Goal: Information Seeking & Learning: Check status

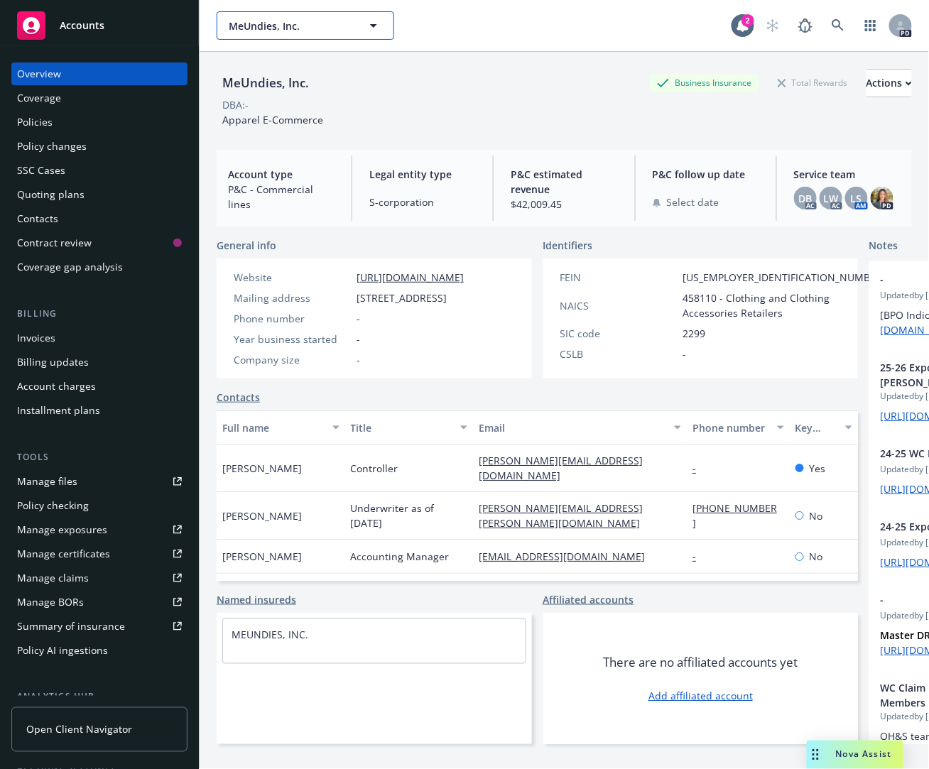
click at [318, 23] on span "MeUndies, Inc." at bounding box center [290, 25] width 123 height 15
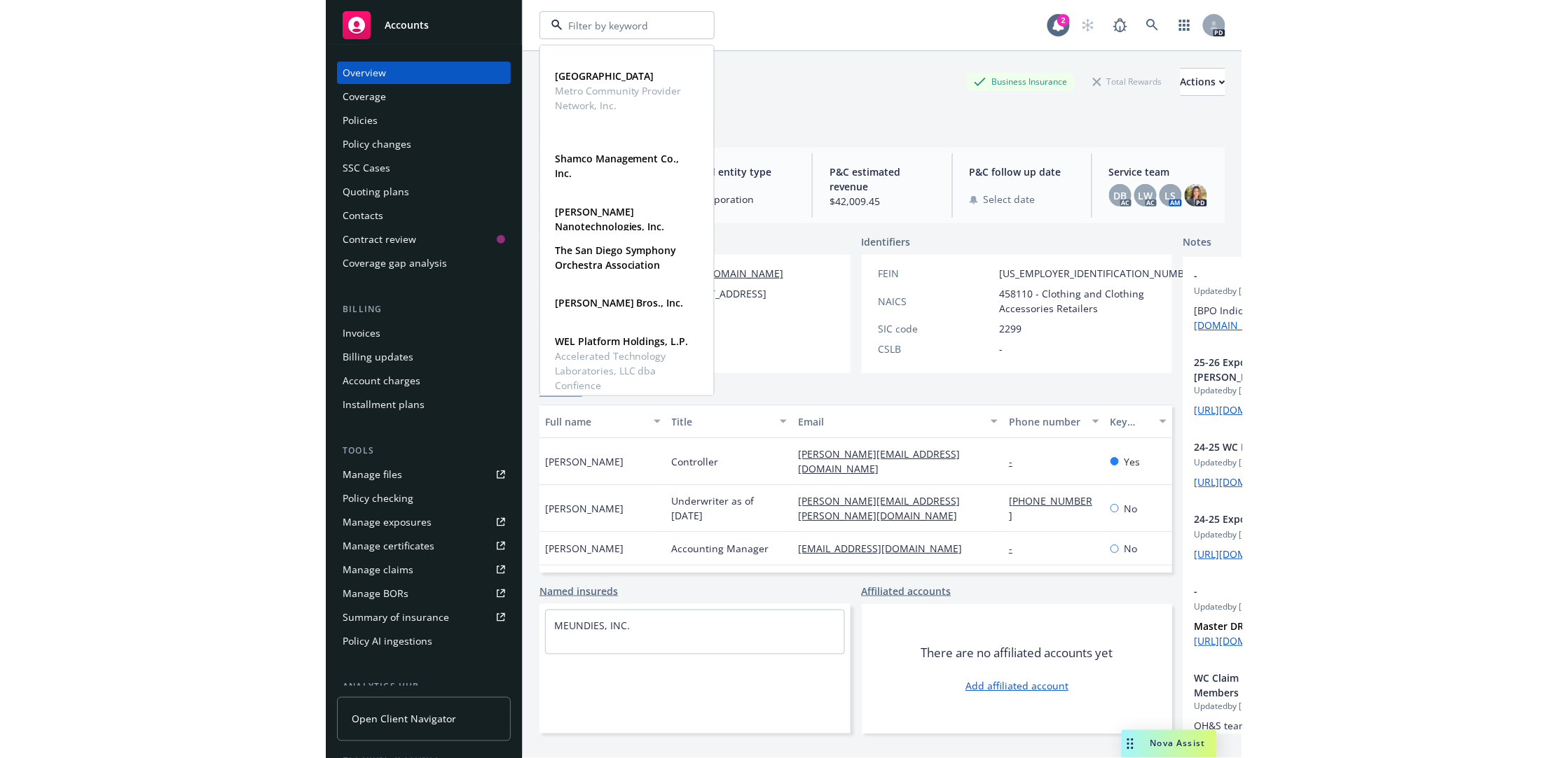
scroll to position [1075, 0]
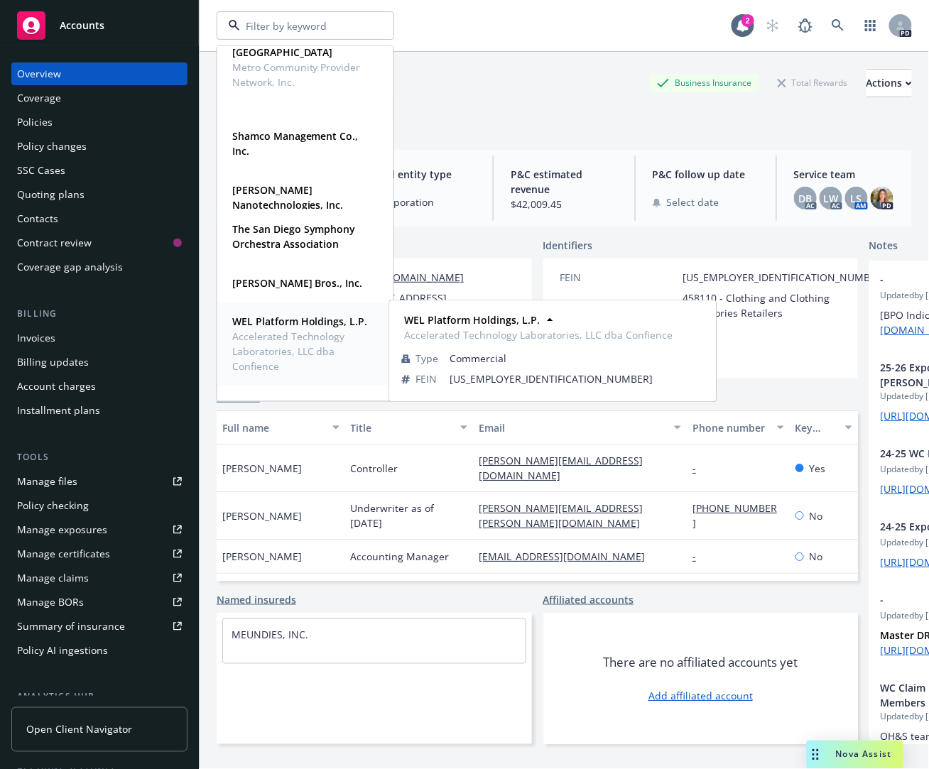
click at [264, 330] on span "WEL Platform Holdings, L.P." at bounding box center [303, 322] width 143 height 15
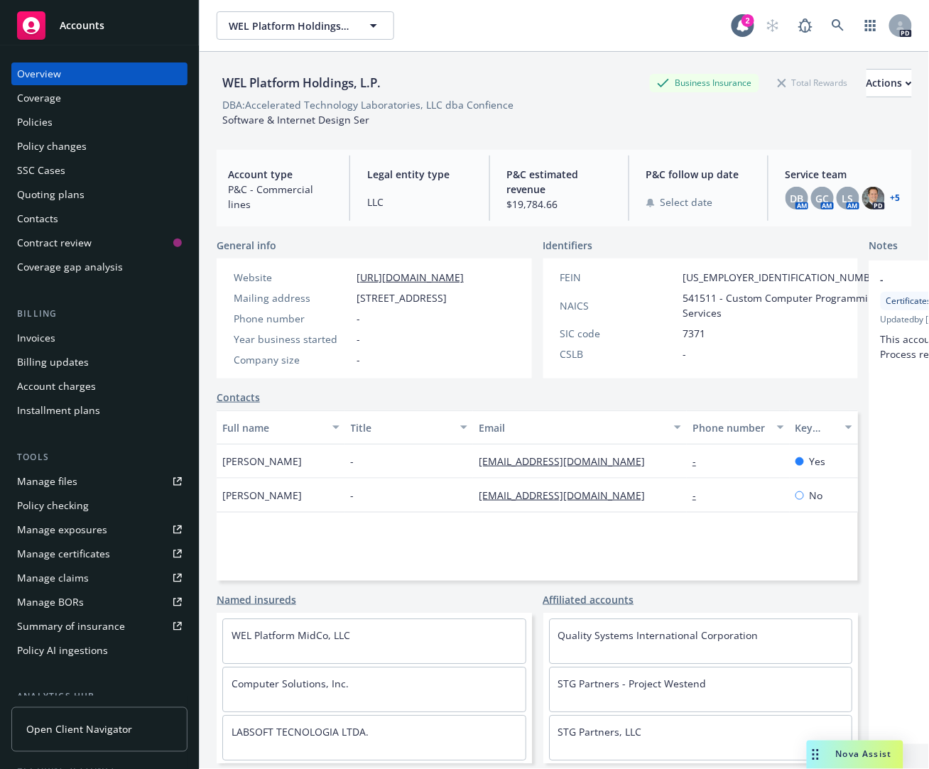
click at [21, 124] on div "Policies" at bounding box center [35, 122] width 36 height 23
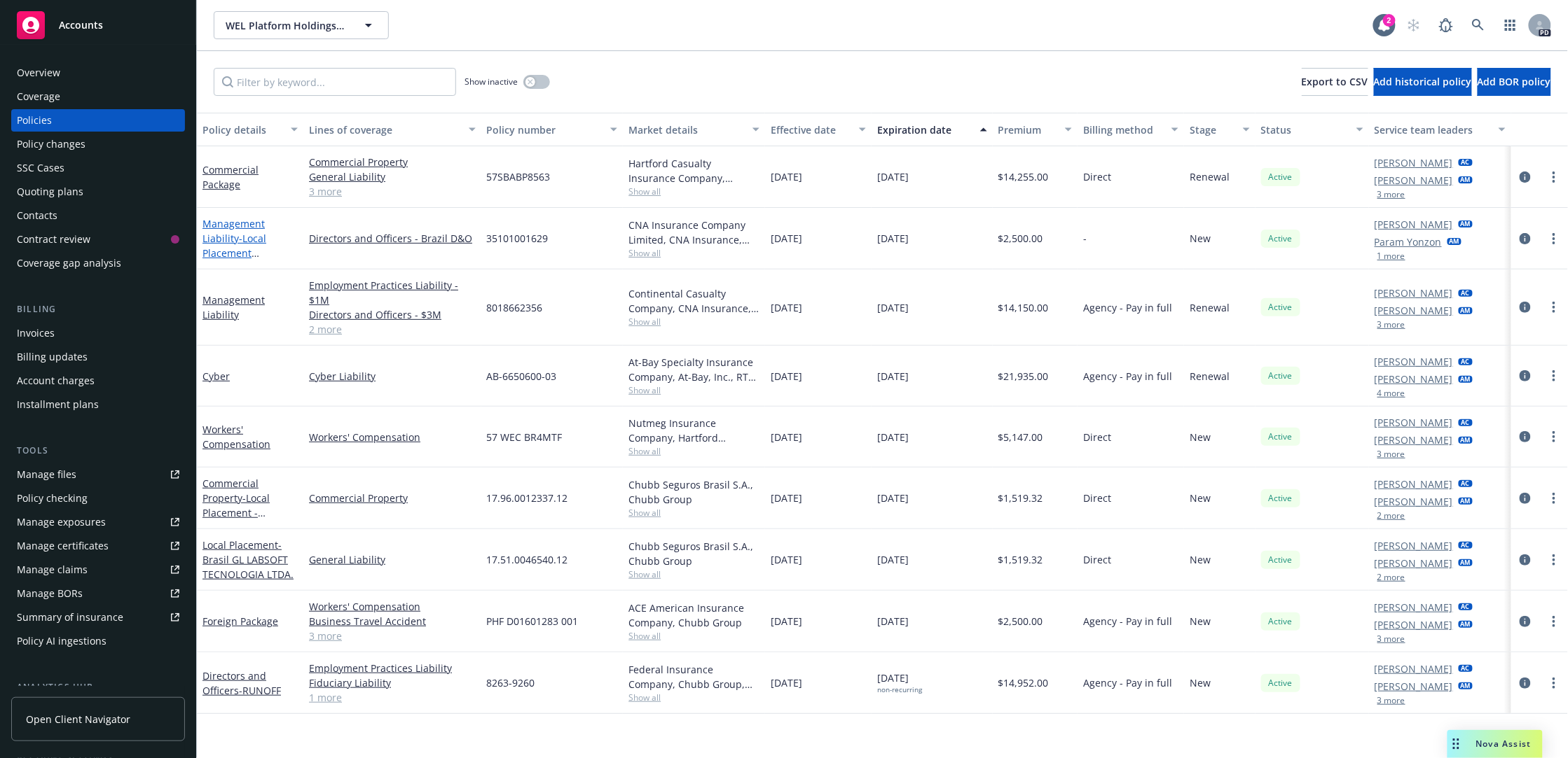
click at [219, 237] on link "Management Liability - Local Placement [GEOGRAPHIC_DATA]" at bounding box center [249, 252] width 95 height 72
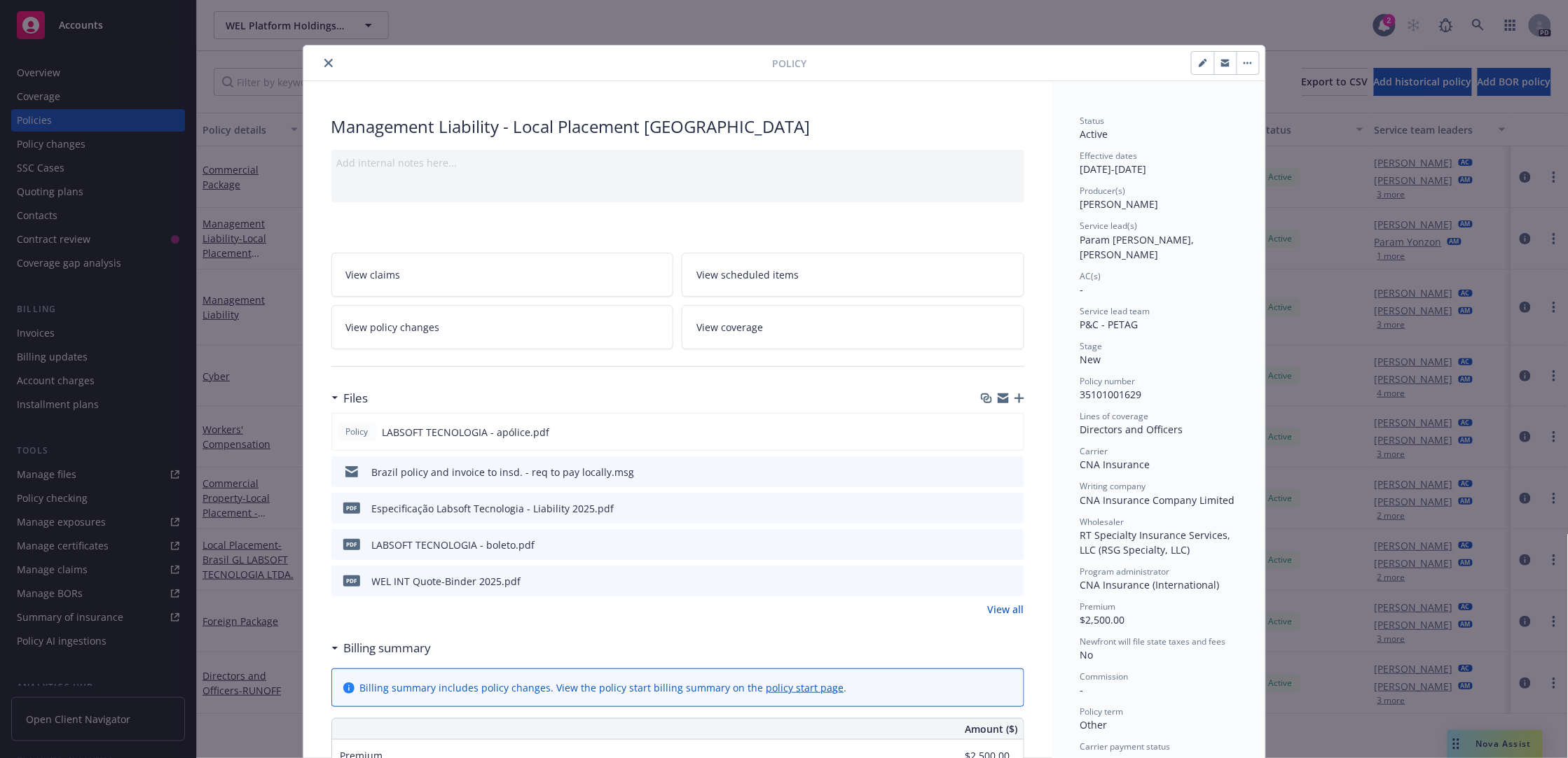
click at [324, 65] on icon "close" at bounding box center [328, 63] width 9 height 9
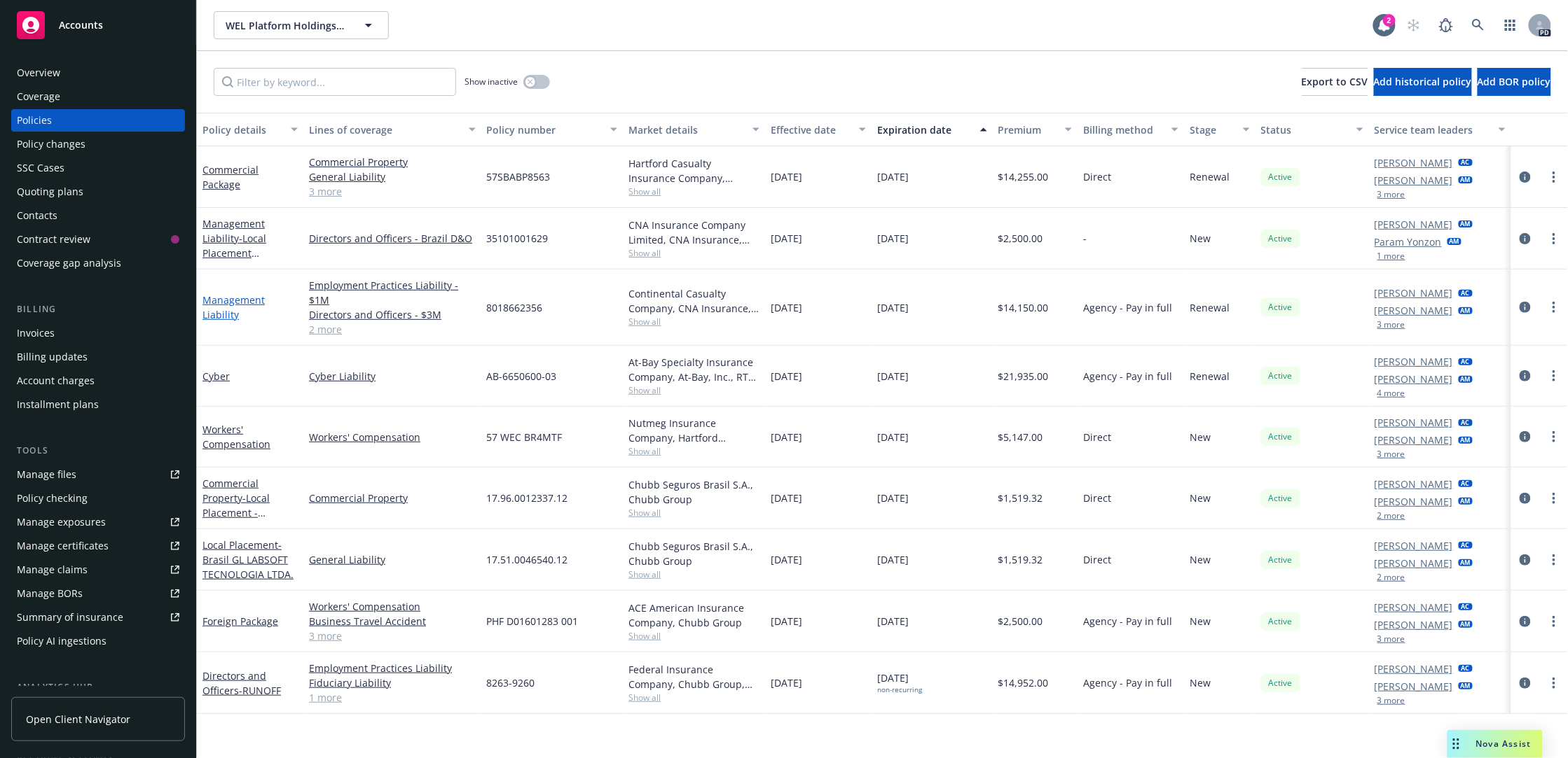
click at [226, 296] on link "Management Liability" at bounding box center [233, 308] width 62 height 28
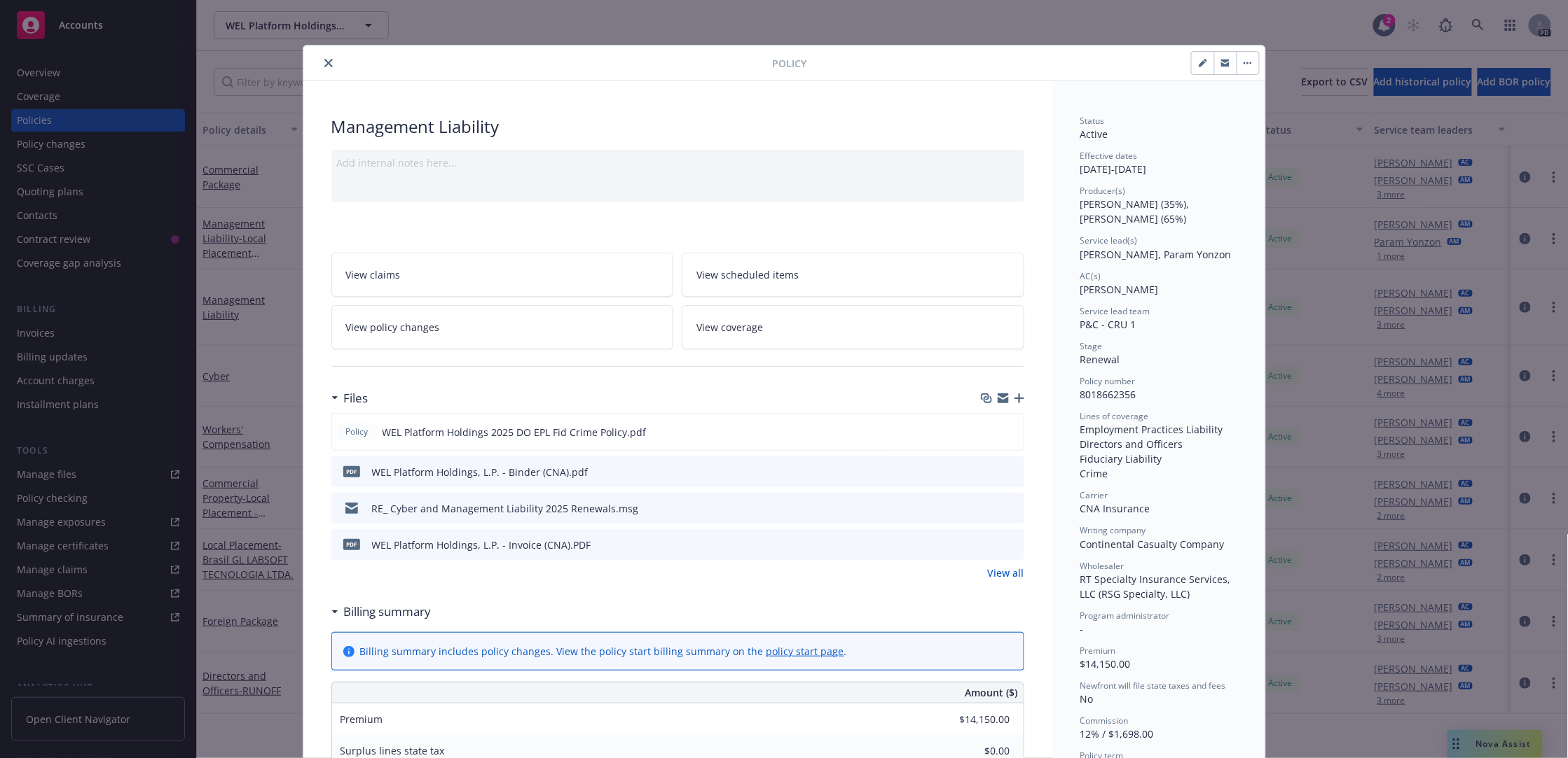
click at [326, 66] on button "close" at bounding box center [328, 62] width 17 height 17
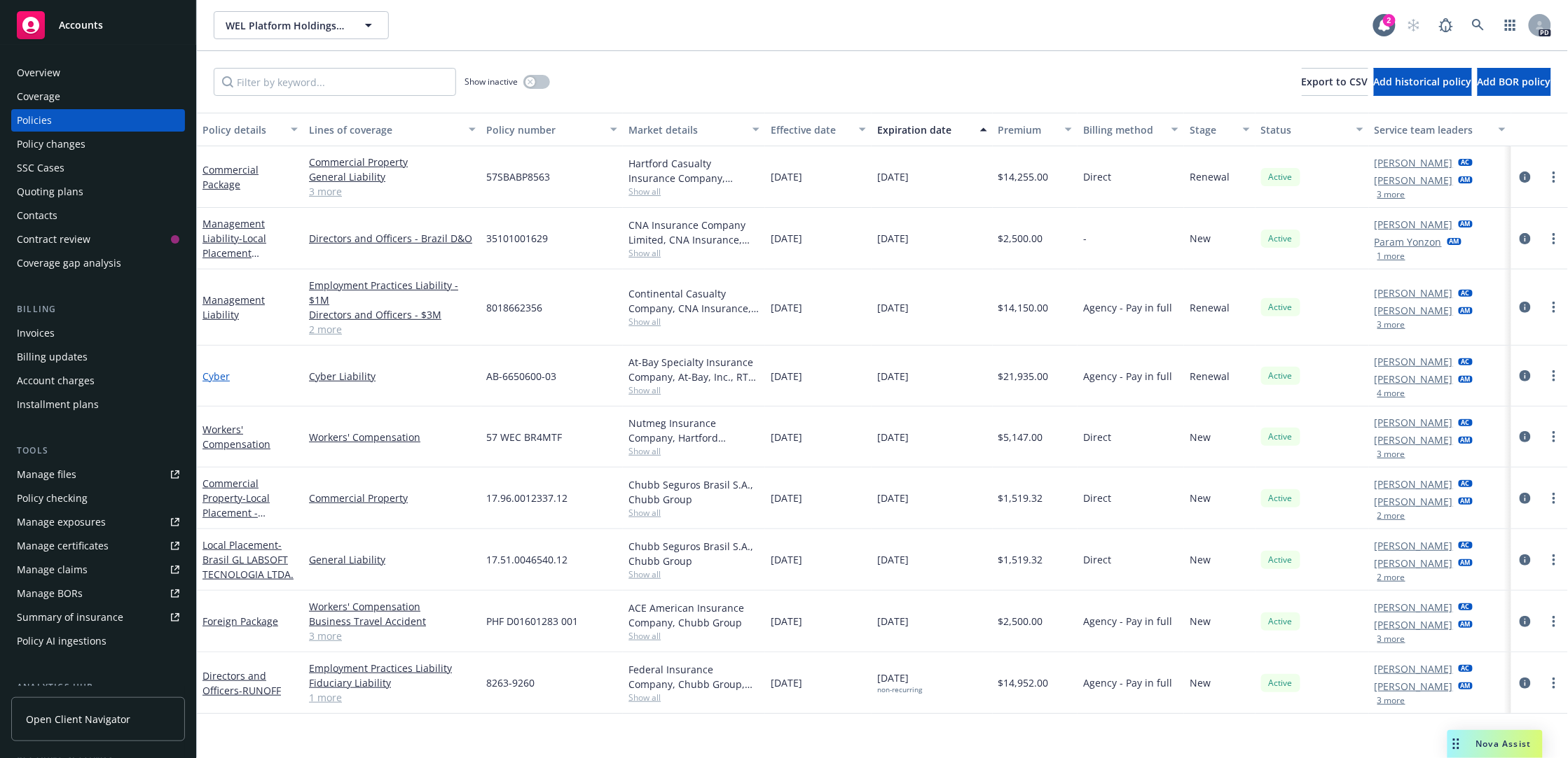
click at [212, 371] on link "Cyber" at bounding box center [216, 376] width 28 height 13
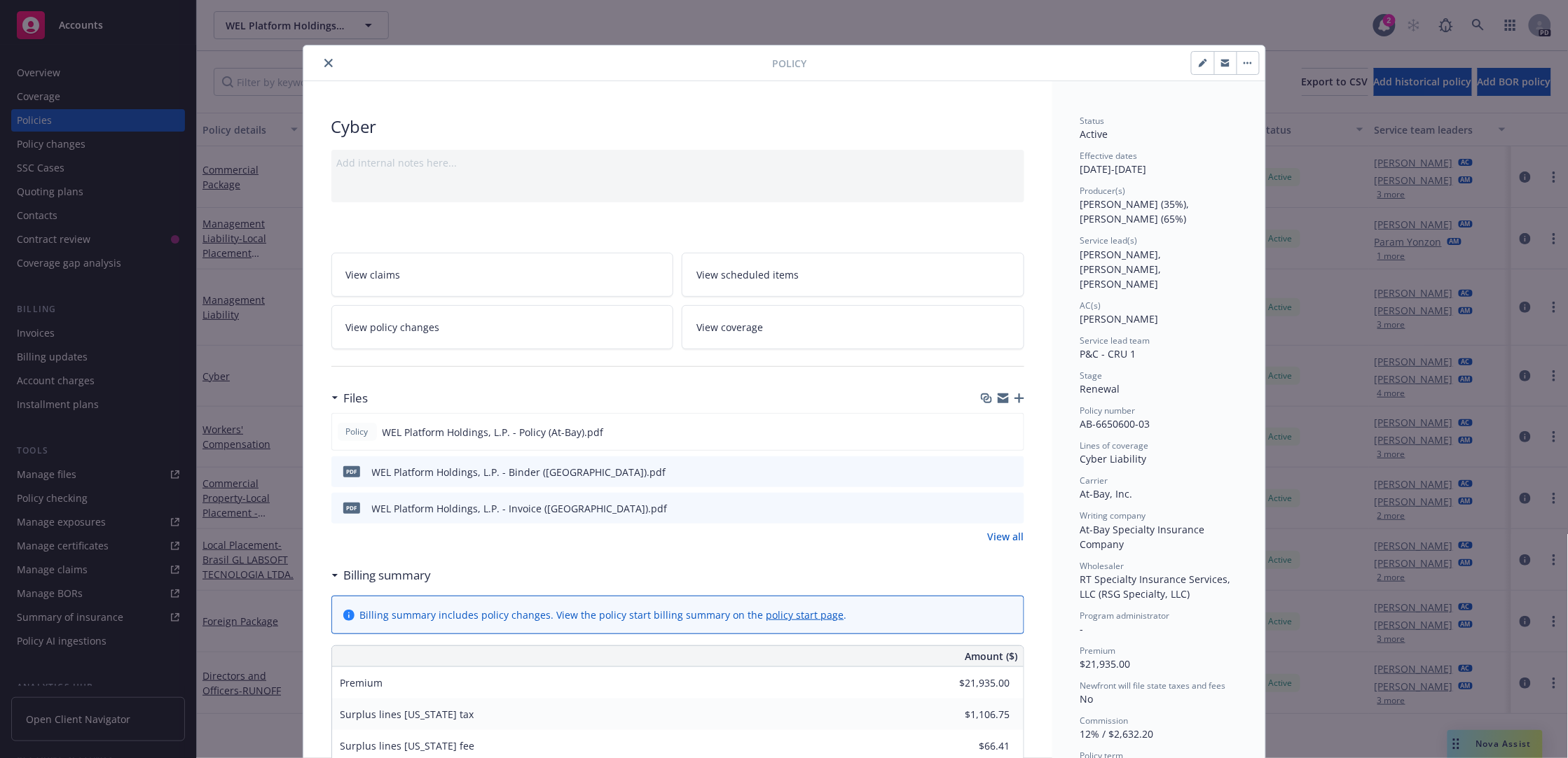
click at [324, 63] on icon "close" at bounding box center [328, 63] width 9 height 9
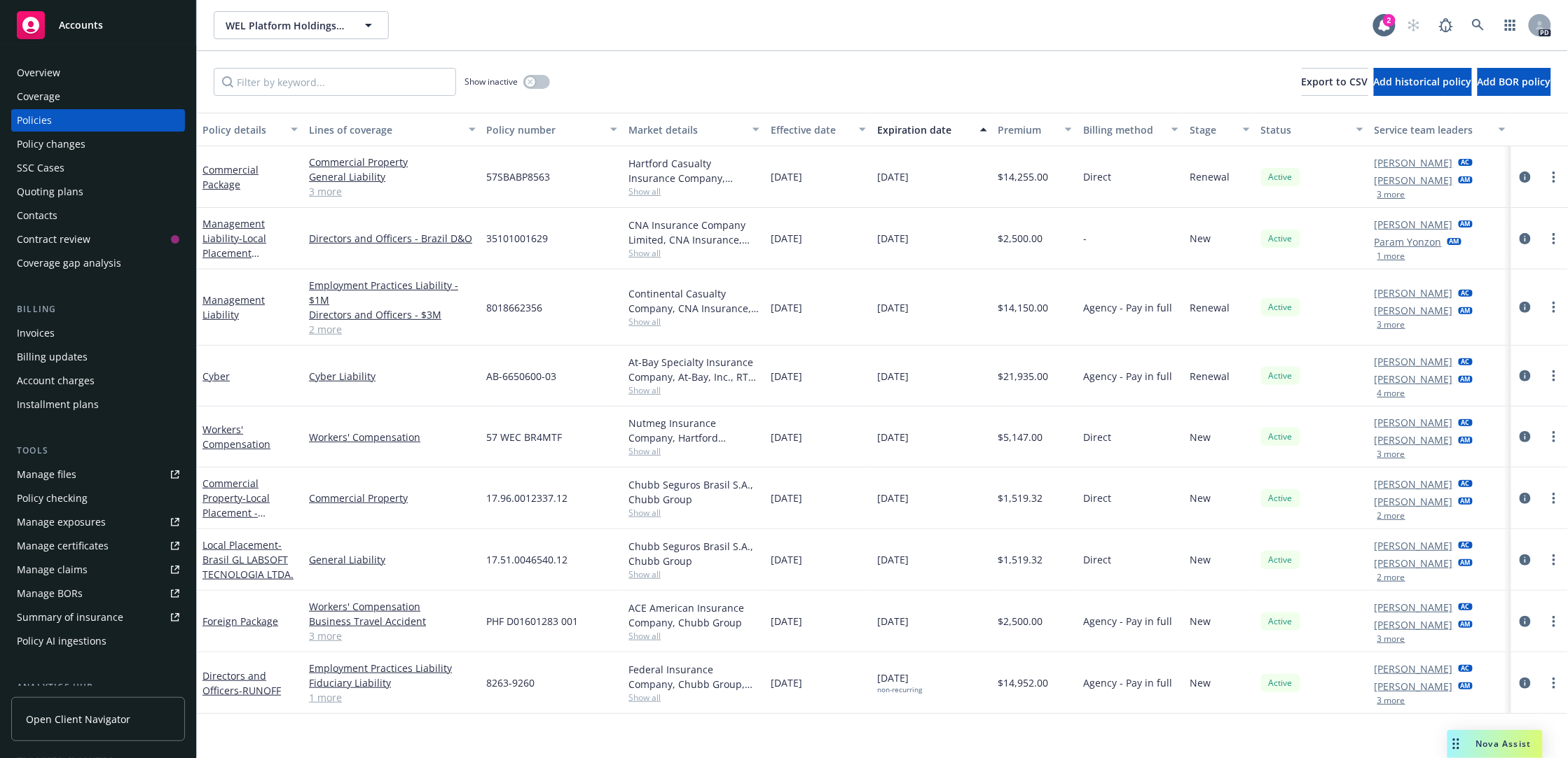
click at [915, 31] on div "WEL Platform Holdings, L.P. WEL Platform Holdings, L.P." at bounding box center [794, 25] width 1160 height 28
click at [375, 28] on icon "button" at bounding box center [368, 25] width 17 height 17
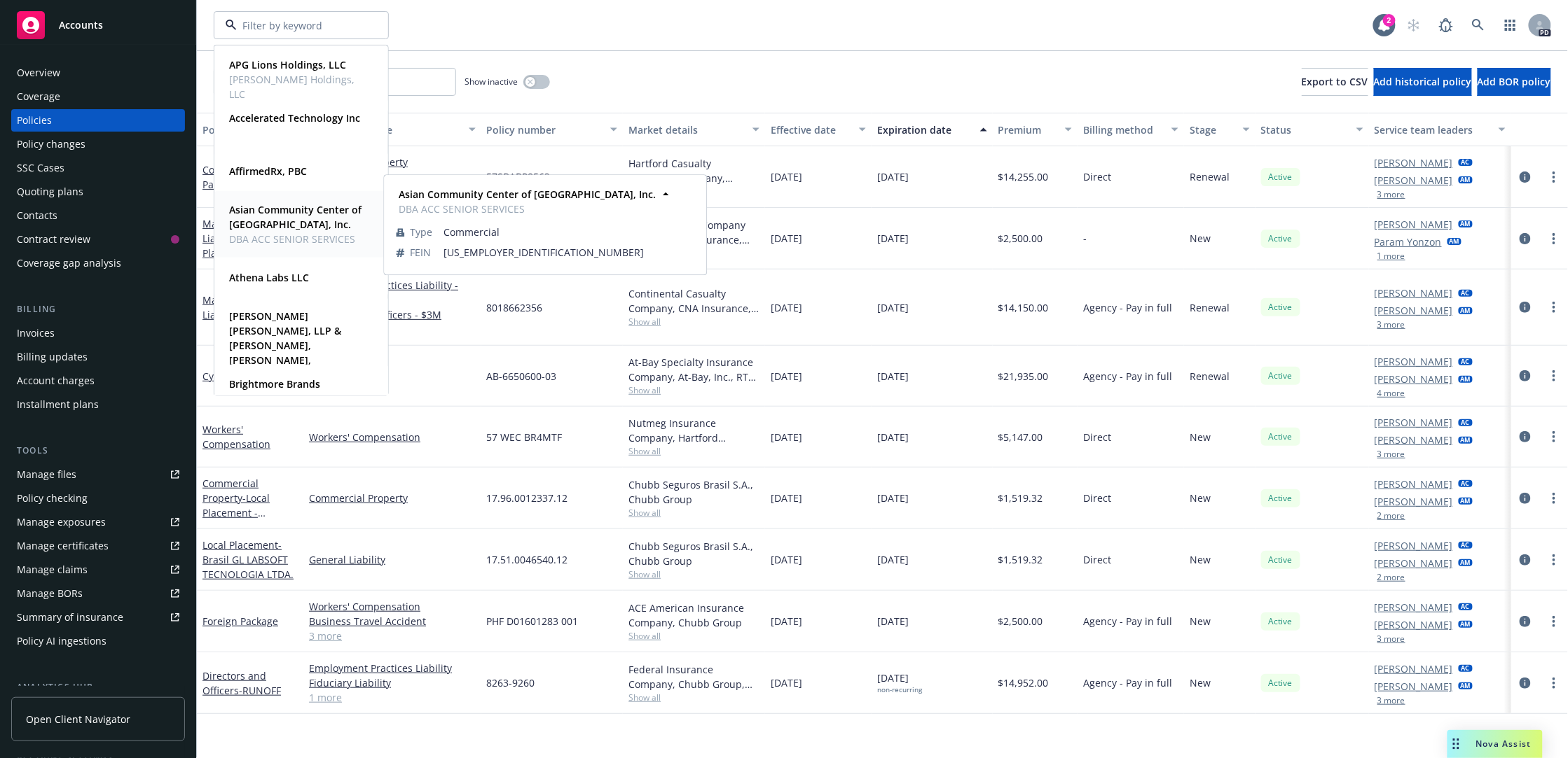
click at [263, 221] on strong "Asian Community Center of [GEOGRAPHIC_DATA], Inc." at bounding box center [295, 217] width 132 height 28
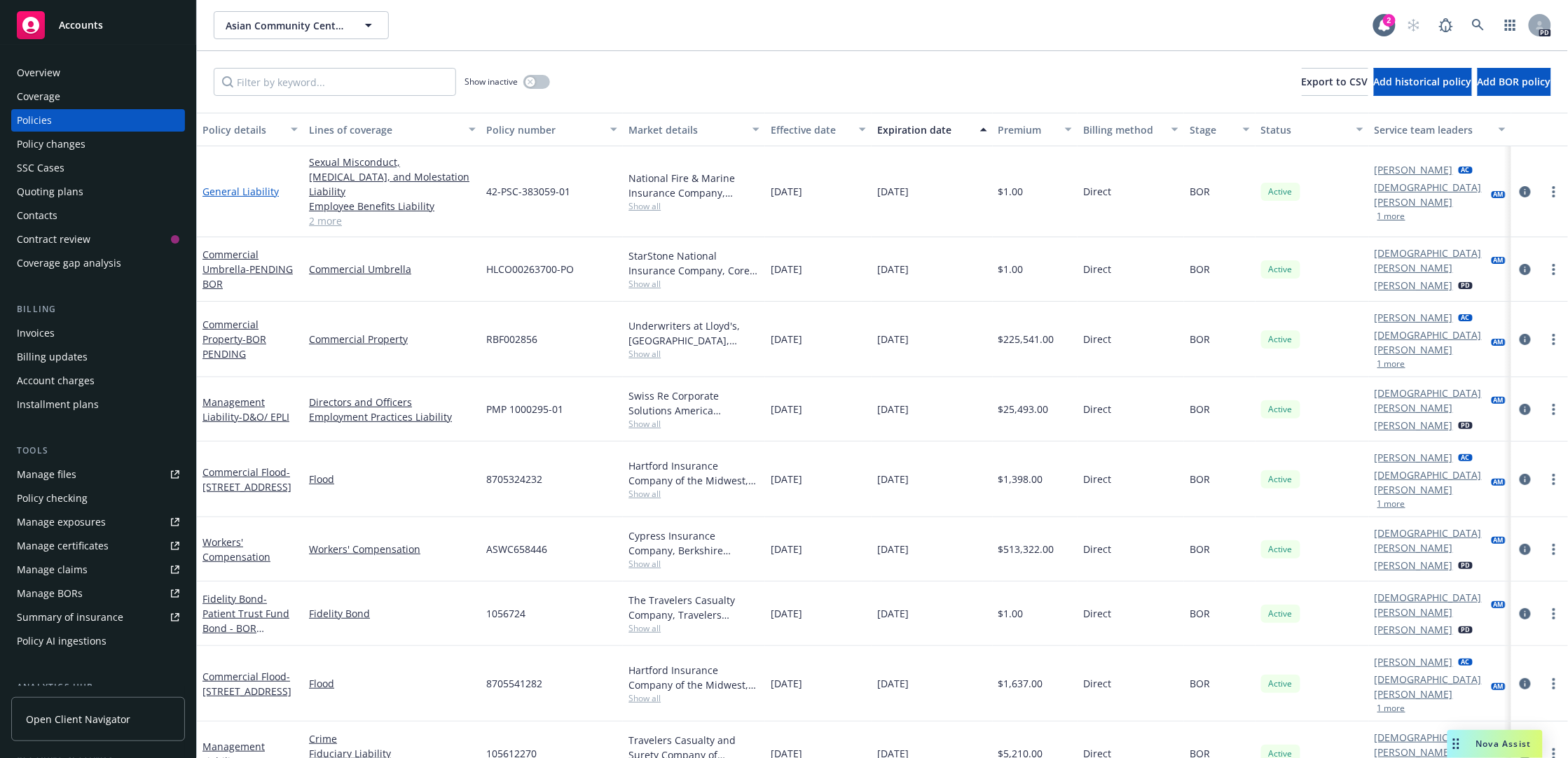
click at [239, 185] on link "General Liability" at bounding box center [240, 191] width 76 height 13
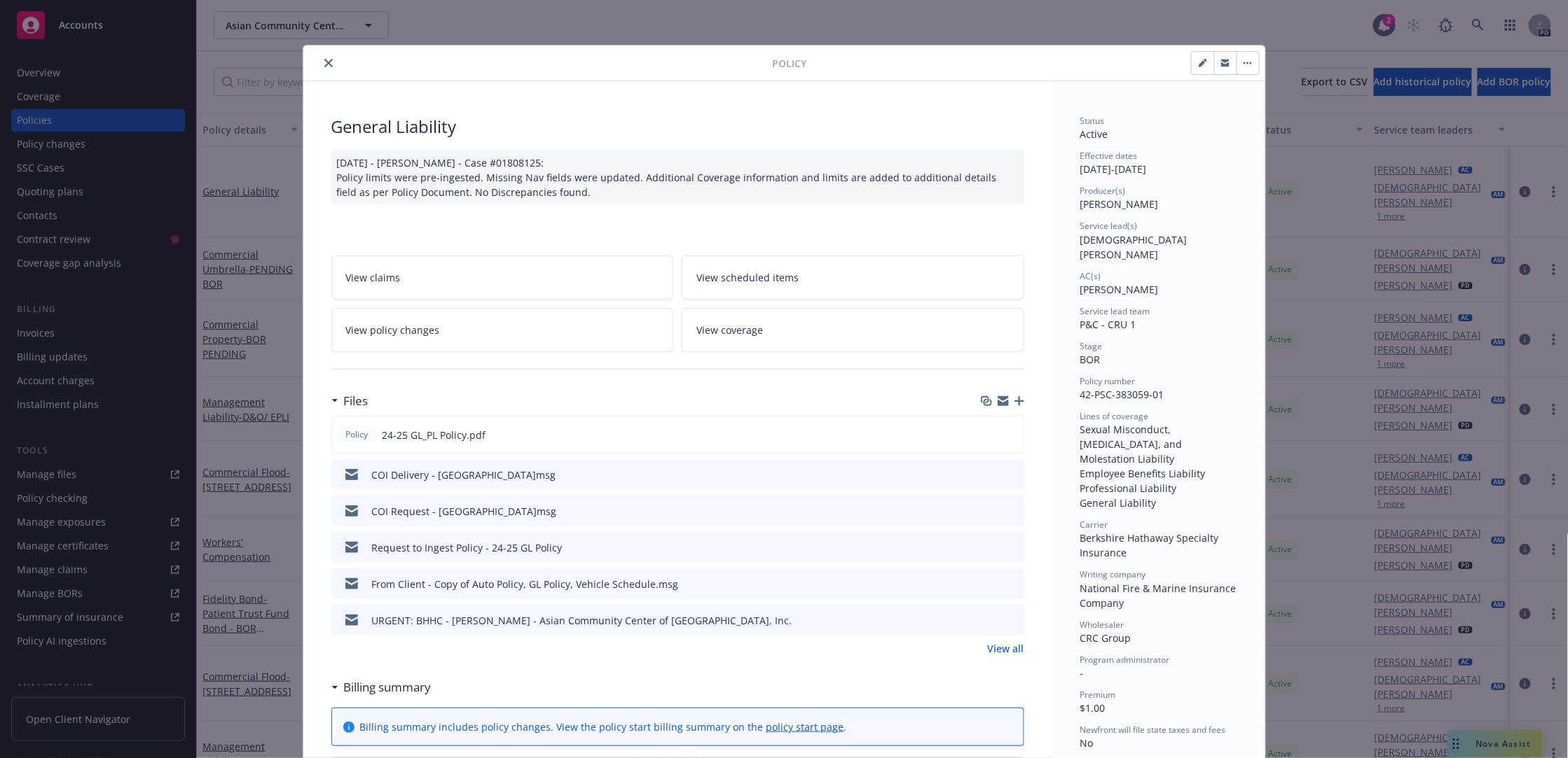
click at [324, 62] on icon "close" at bounding box center [328, 63] width 9 height 9
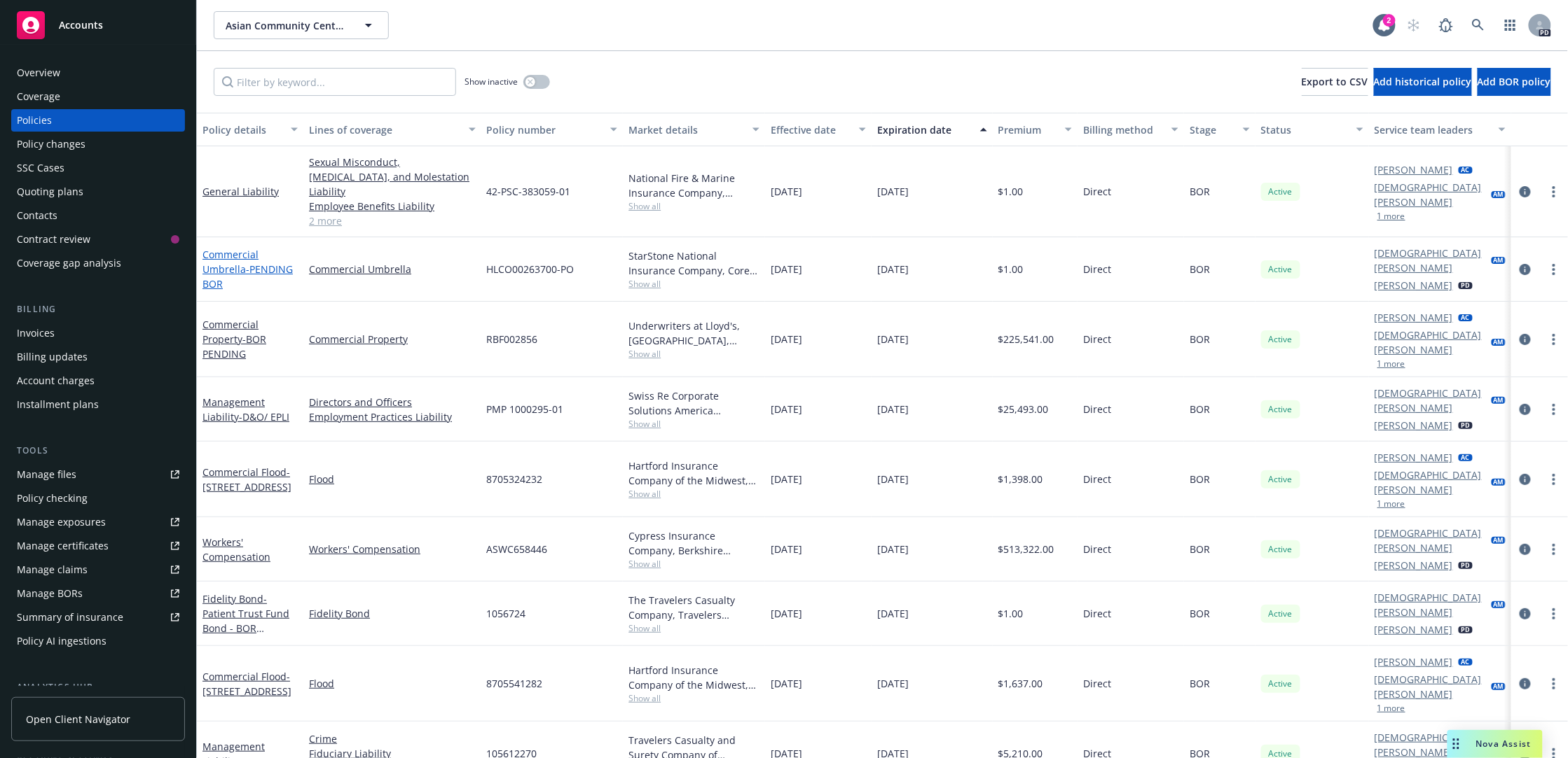
click at [212, 247] on link "Commercial Umbrella - PENDING BOR" at bounding box center [248, 268] width 91 height 42
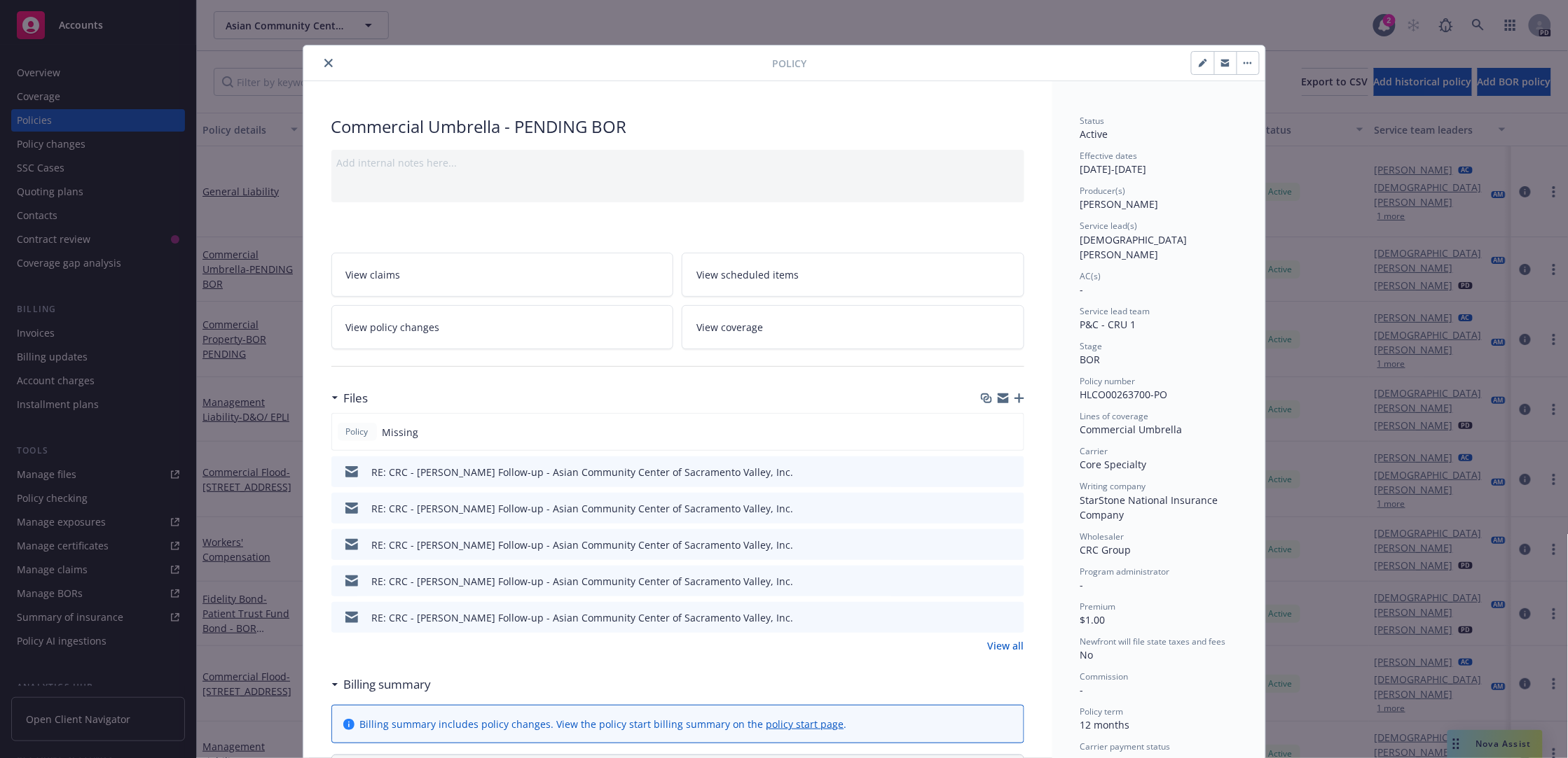
click at [915, 470] on icon "preview file" at bounding box center [1011, 471] width 13 height 10
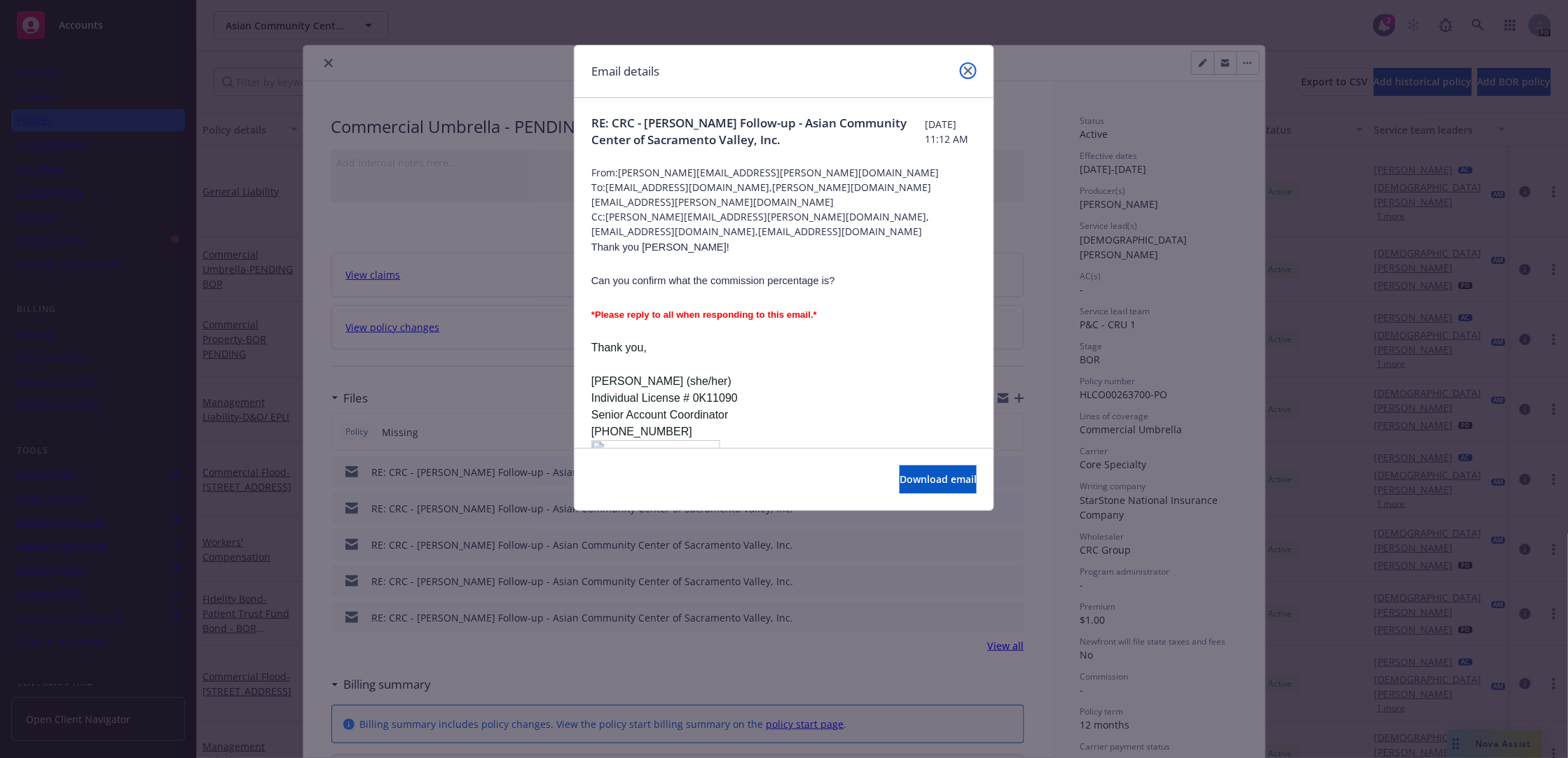
click at [915, 69] on icon "close" at bounding box center [967, 70] width 9 height 9
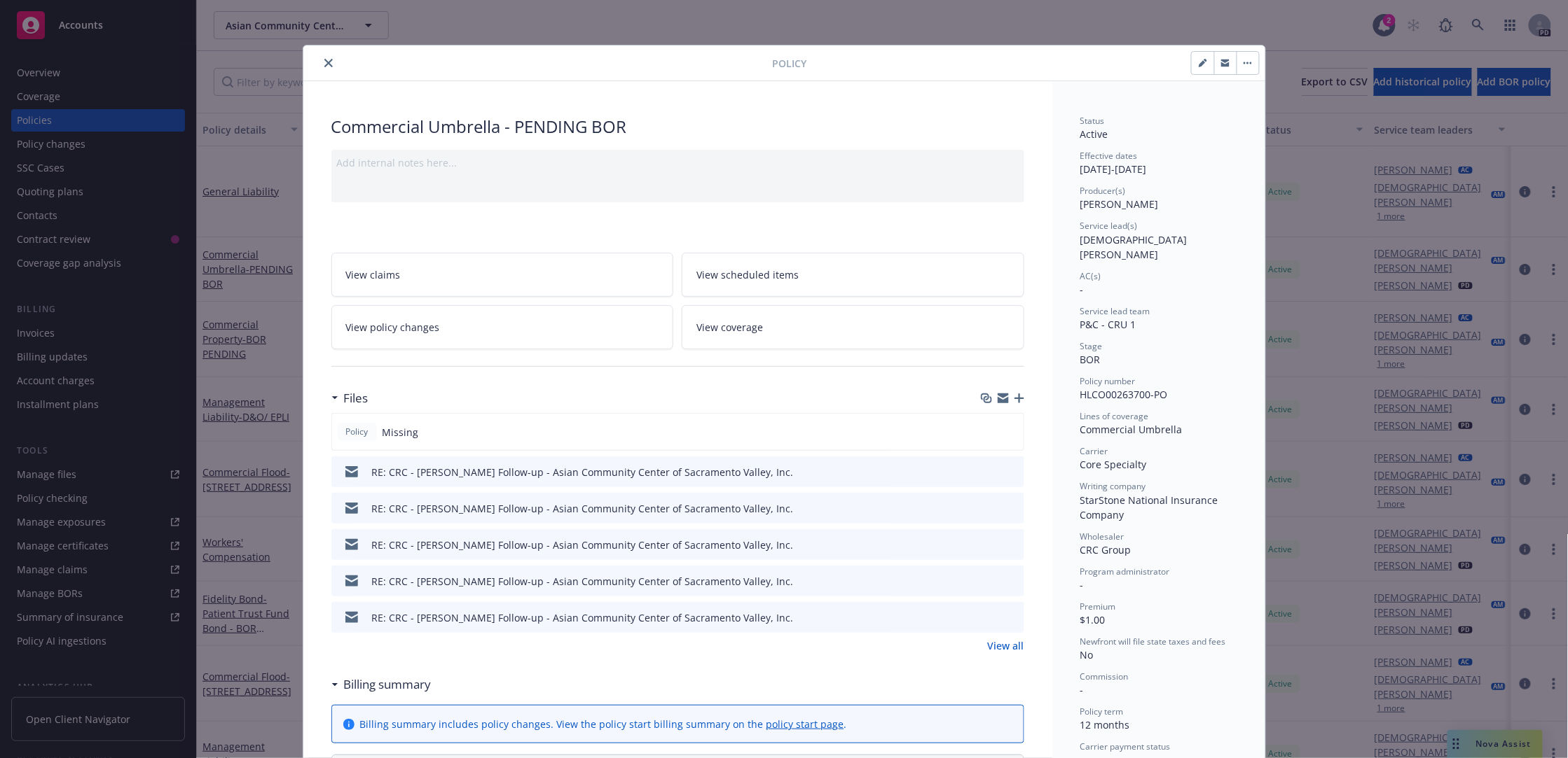
click at [324, 65] on icon "close" at bounding box center [328, 63] width 9 height 9
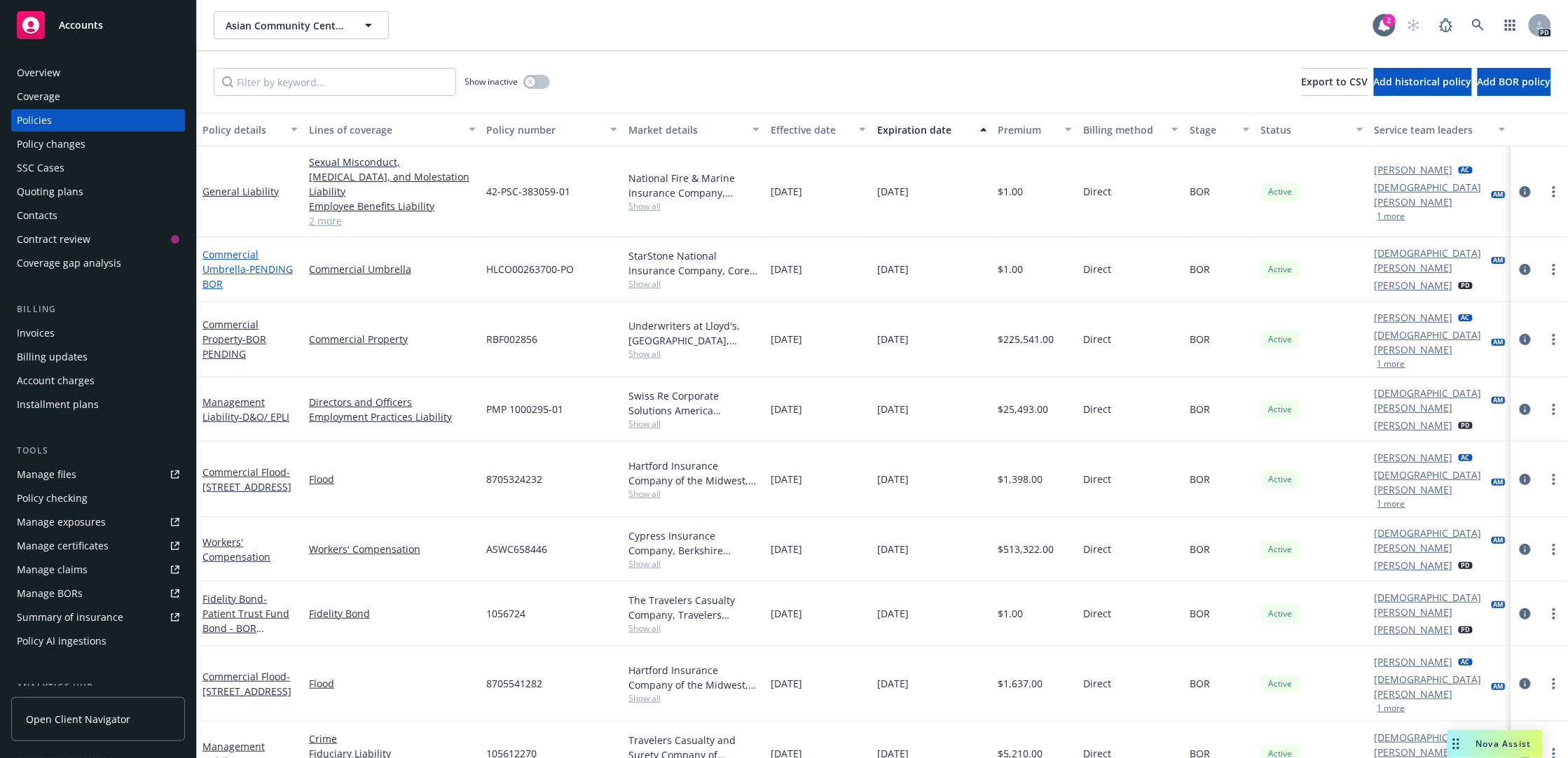
click at [215, 249] on link "Commercial Umbrella - PENDING BOR" at bounding box center [248, 268] width 91 height 42
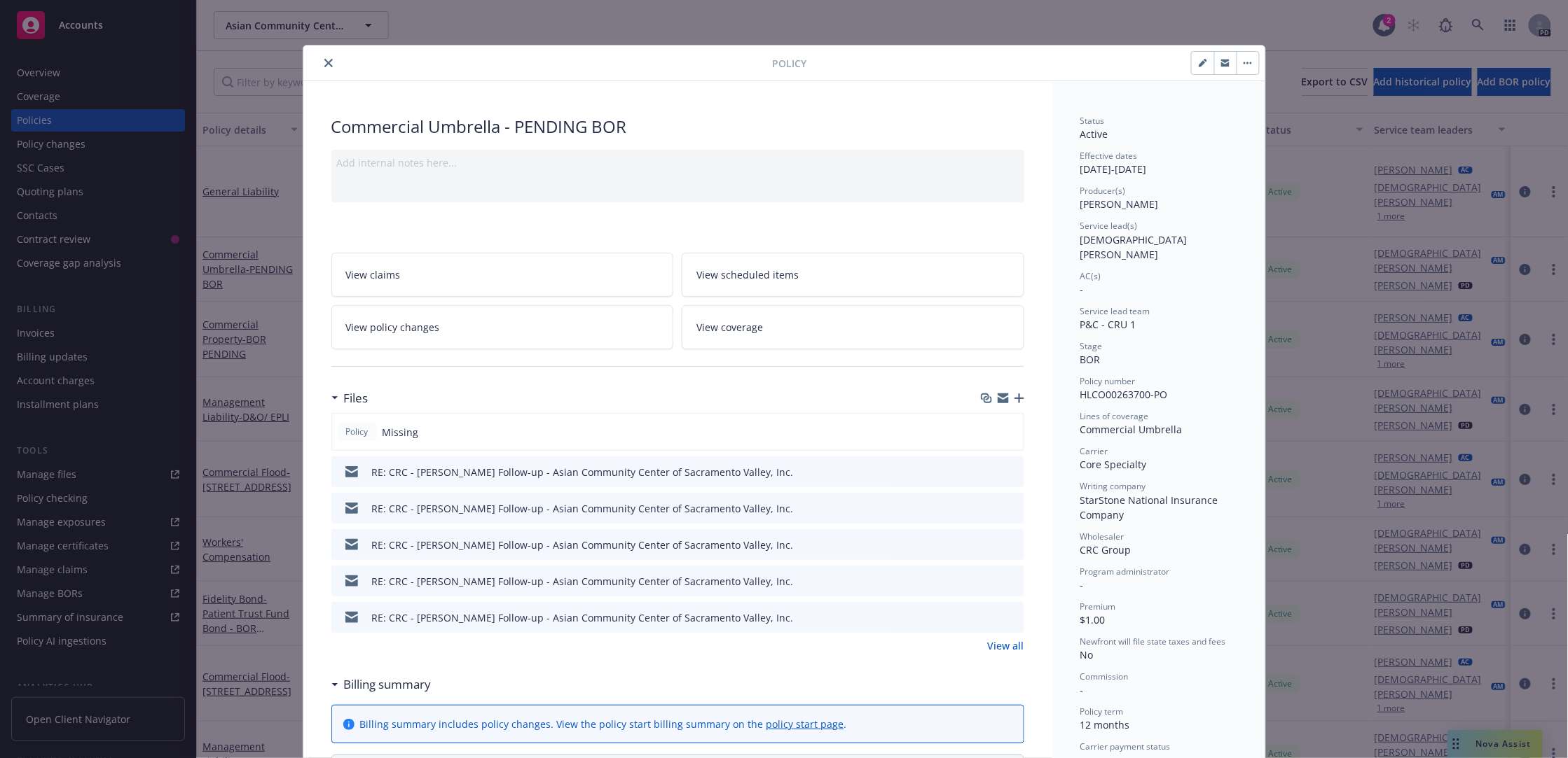
scroll to position [42, 0]
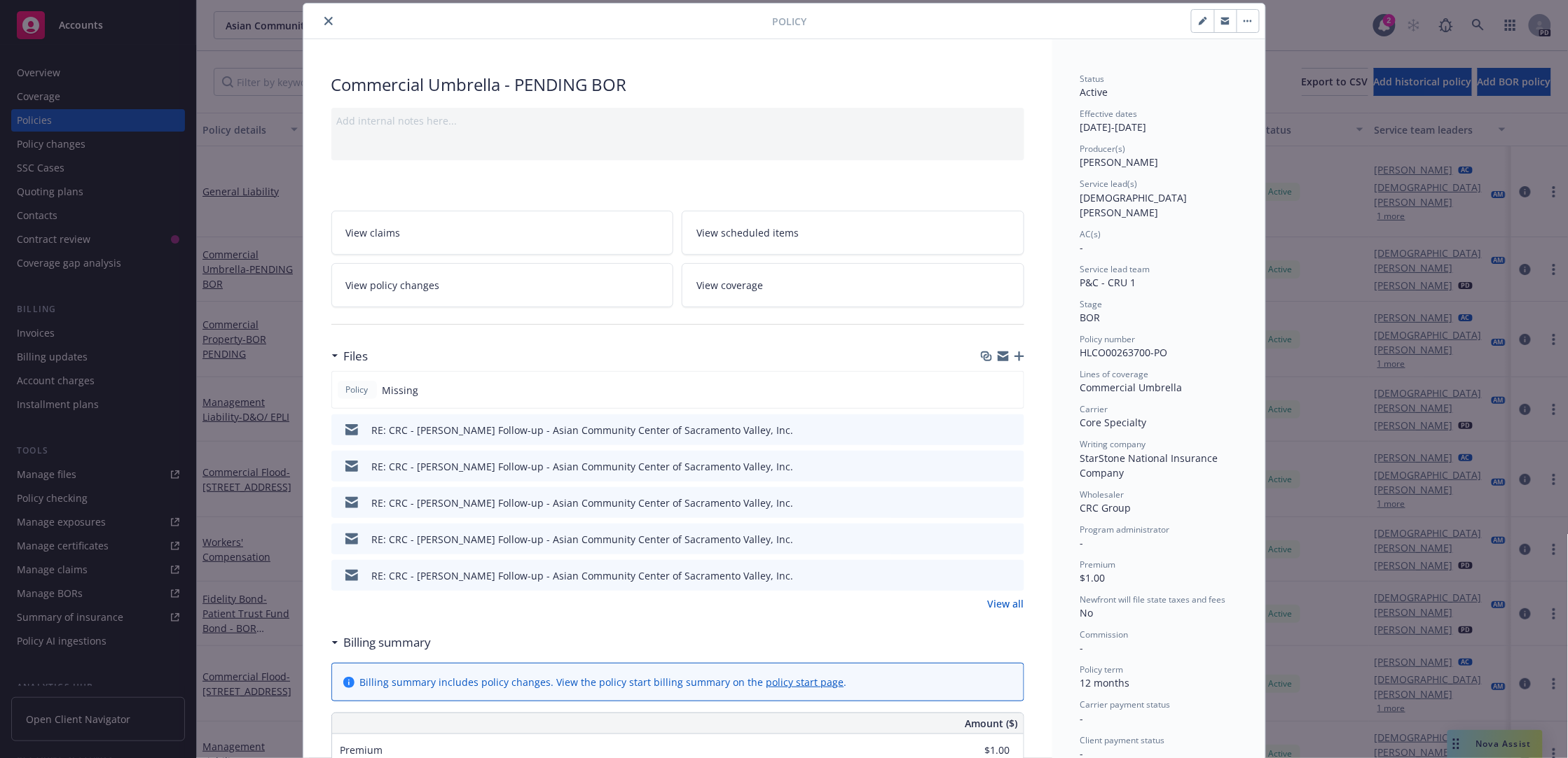
click at [915, 605] on link "View all" at bounding box center [1006, 603] width 36 height 15
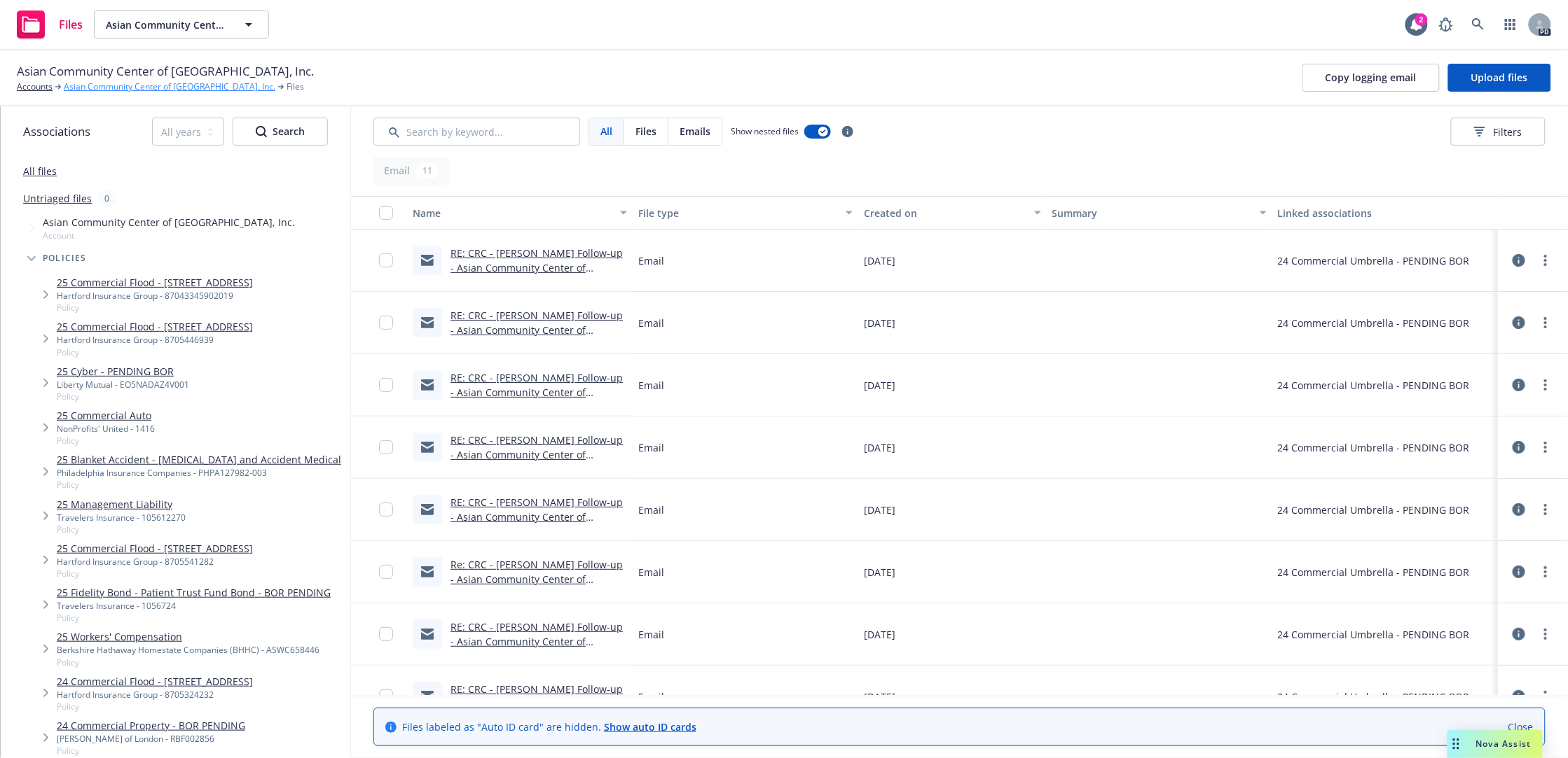
click at [126, 84] on link "Asian Community Center of [GEOGRAPHIC_DATA], Inc." at bounding box center [170, 87] width 212 height 13
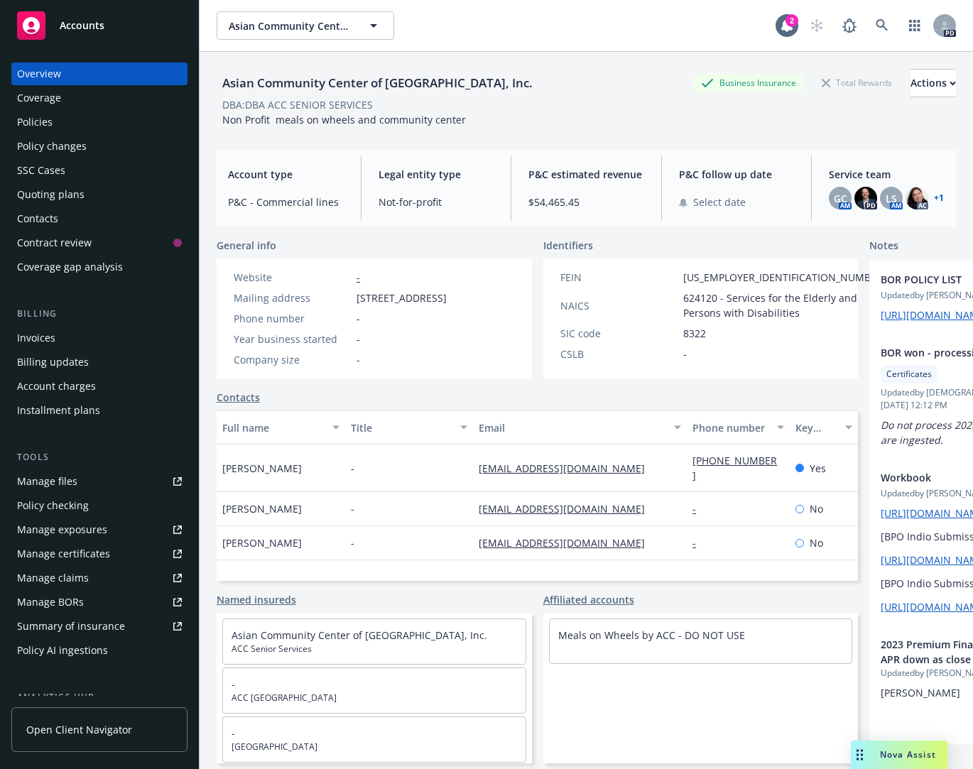
click at [40, 72] on div "Overview" at bounding box center [39, 74] width 44 height 23
click at [371, 23] on icon "button" at bounding box center [373, 25] width 17 height 17
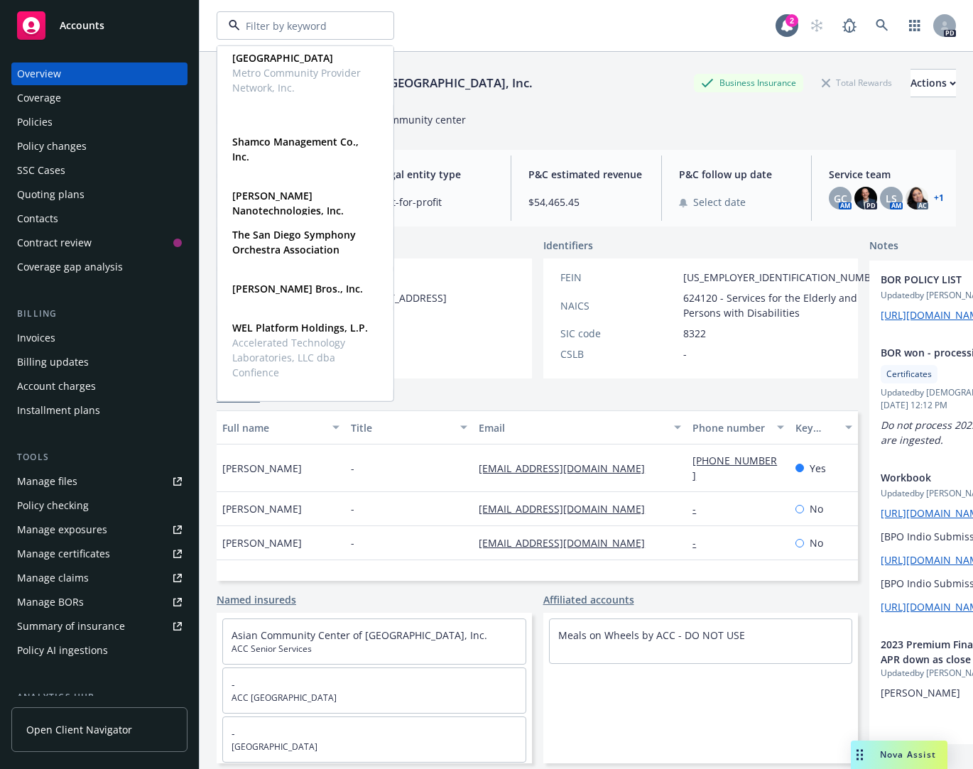
scroll to position [1091, 0]
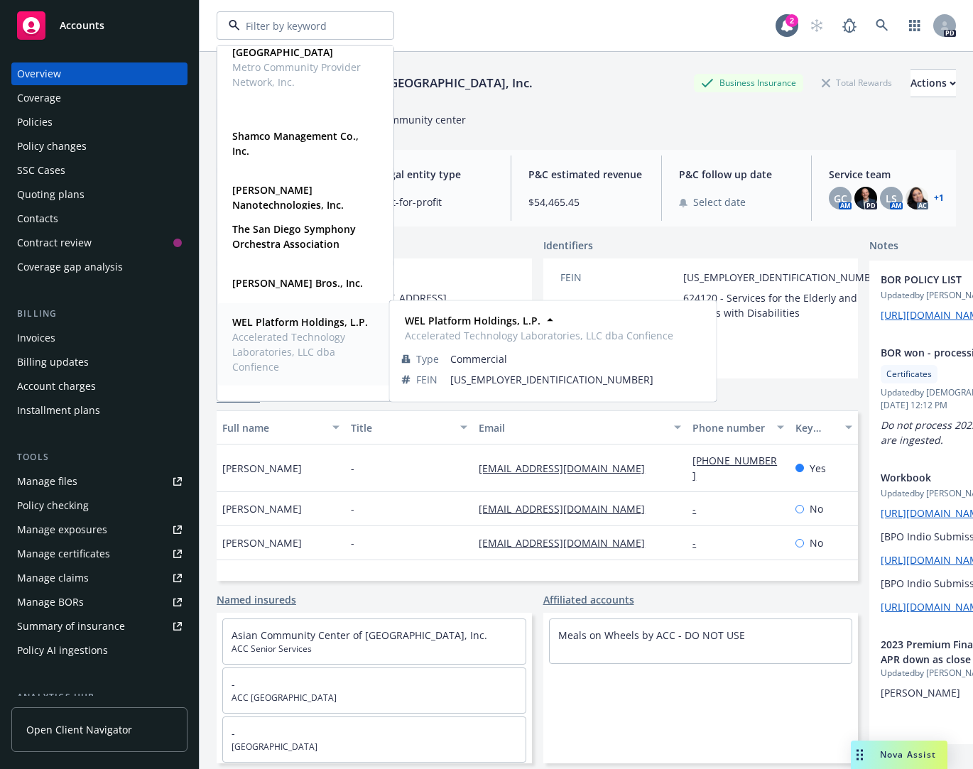
click at [246, 325] on strong "WEL Platform Holdings, L.P." at bounding box center [300, 321] width 136 height 13
